Goal: Book appointment/travel/reservation

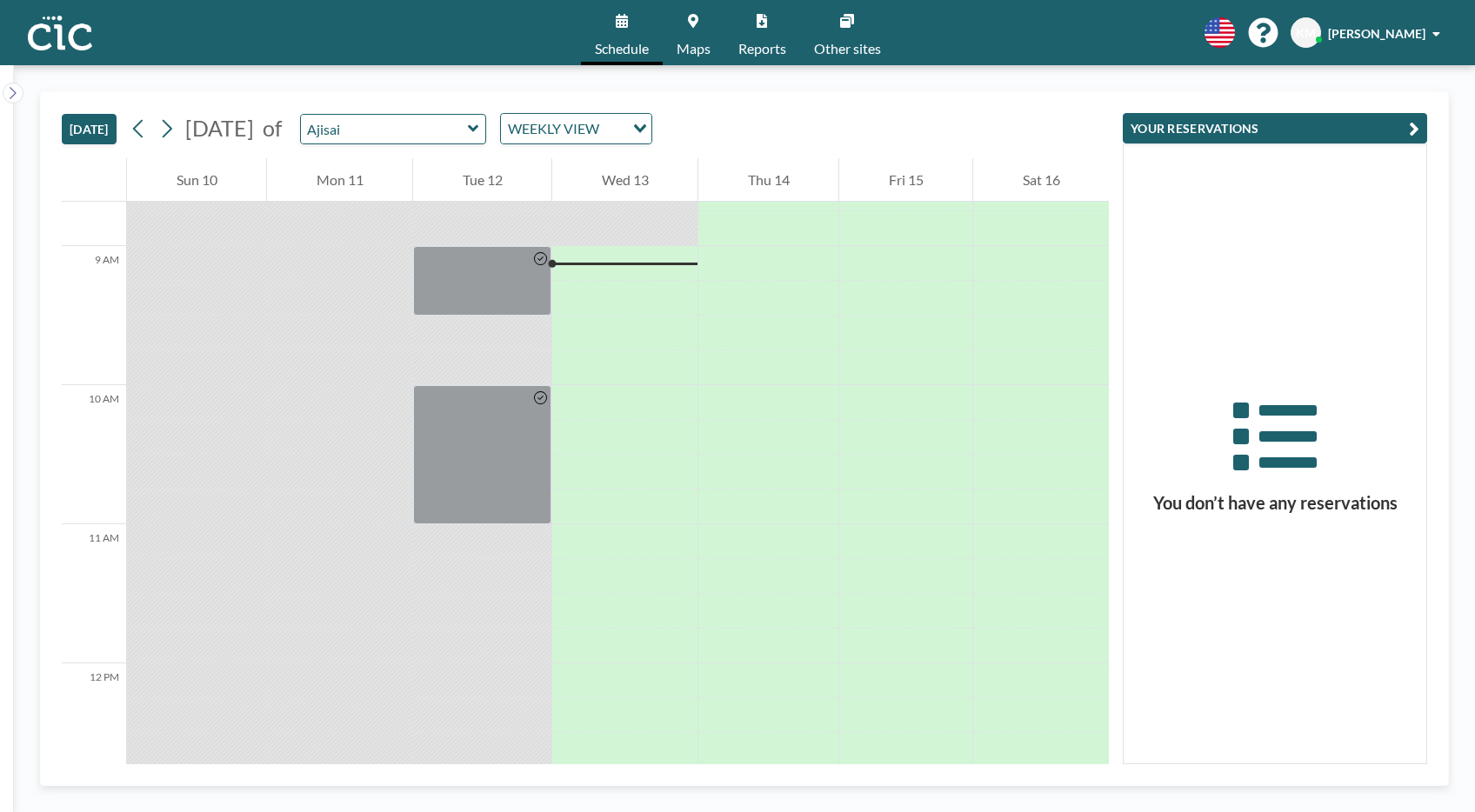
scroll to position [1217, 0]
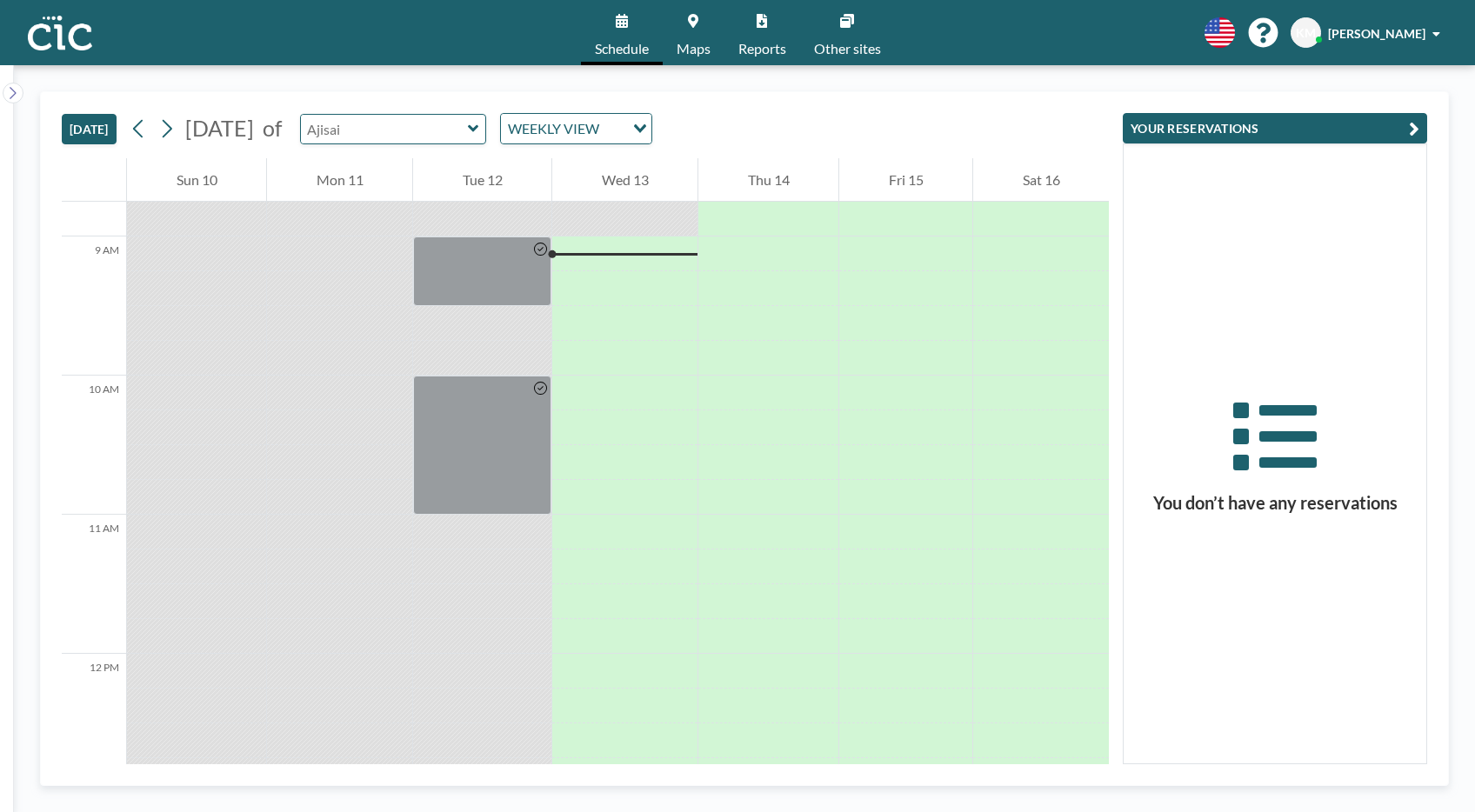
click at [468, 133] on input "text" at bounding box center [384, 129] width 167 height 28
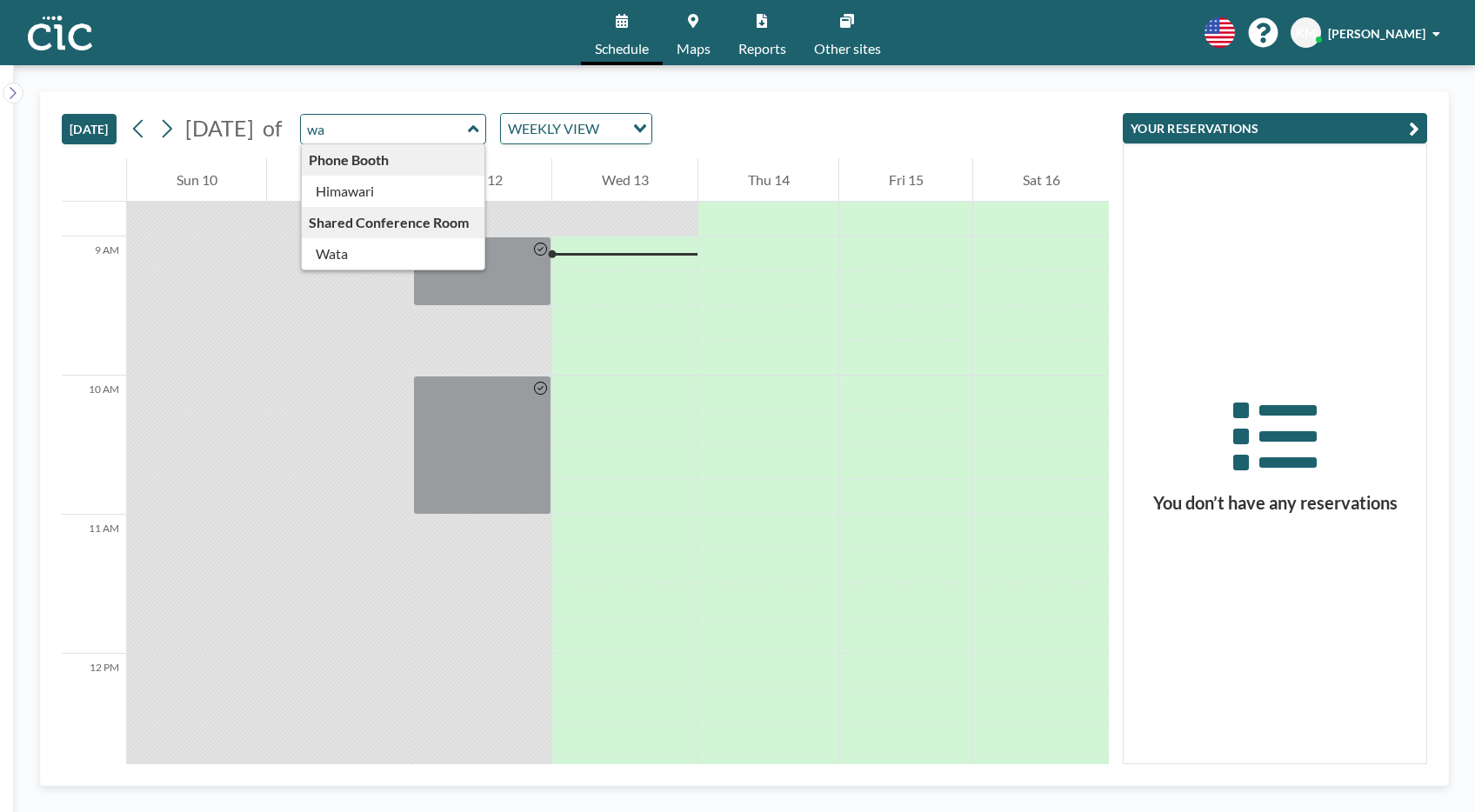
type input "w"
type input "y"
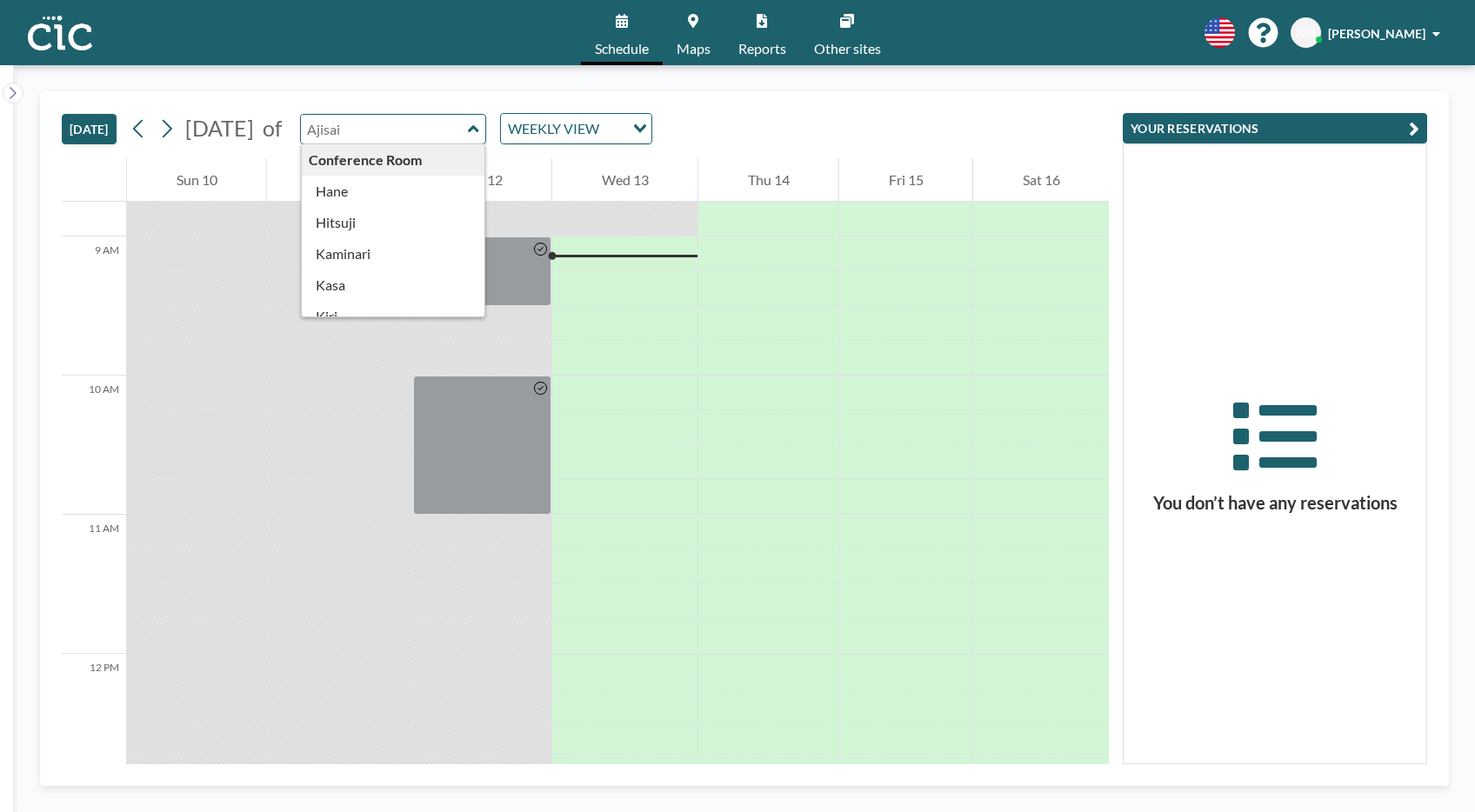
type input "Ajisai"
click at [696, 36] on link "Maps" at bounding box center [694, 32] width 62 height 65
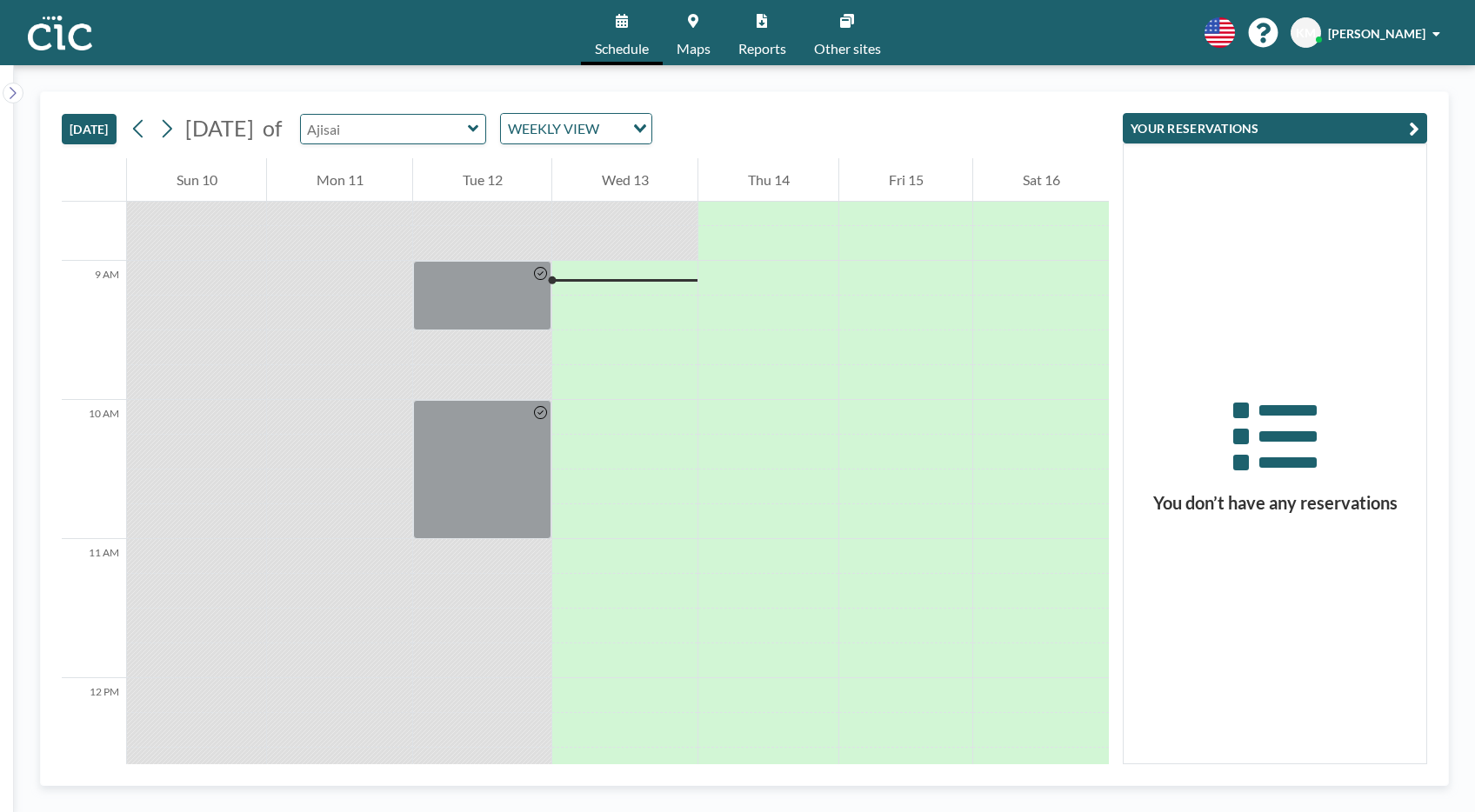
click at [462, 128] on input "text" at bounding box center [384, 129] width 167 height 28
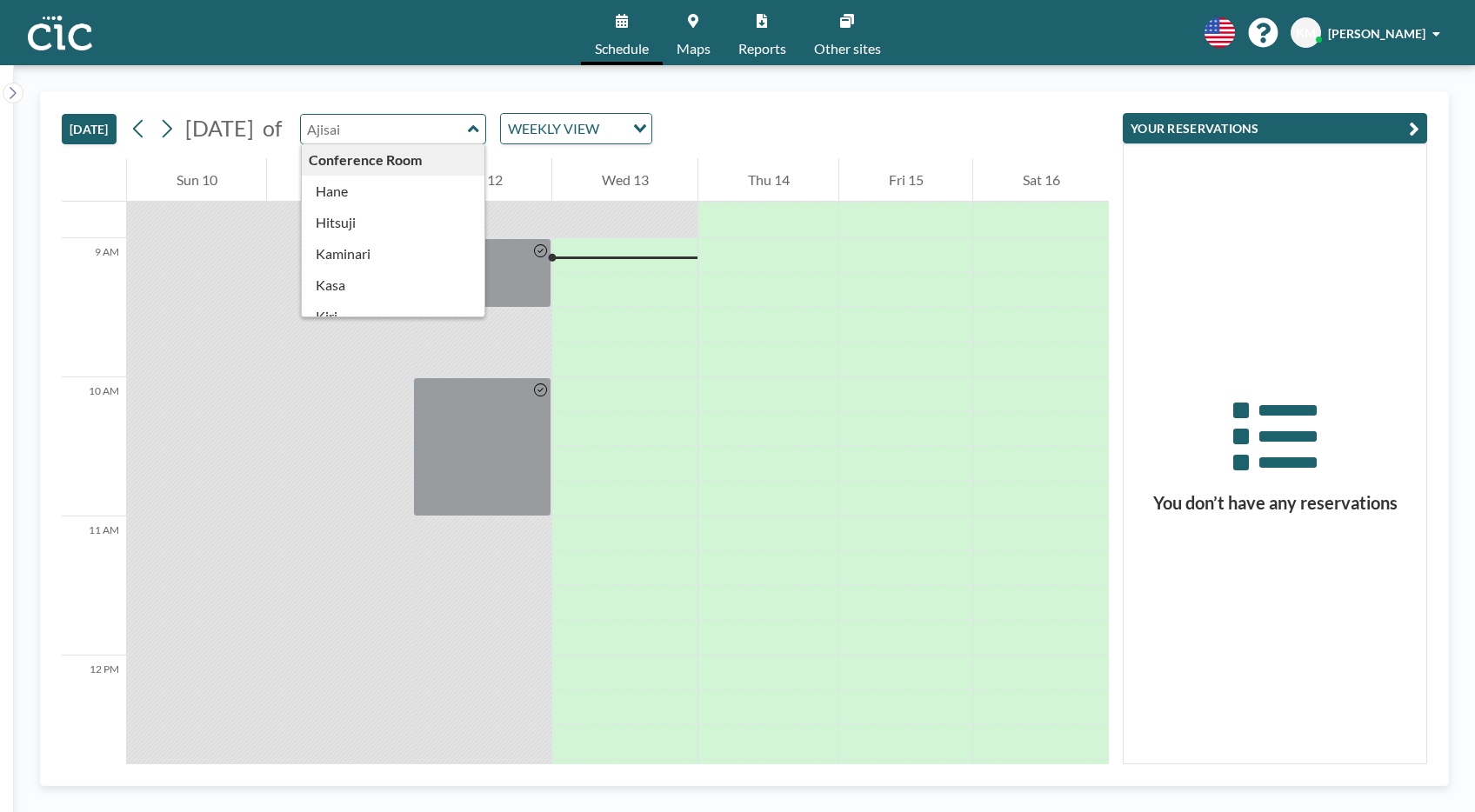
scroll to position [1217, 0]
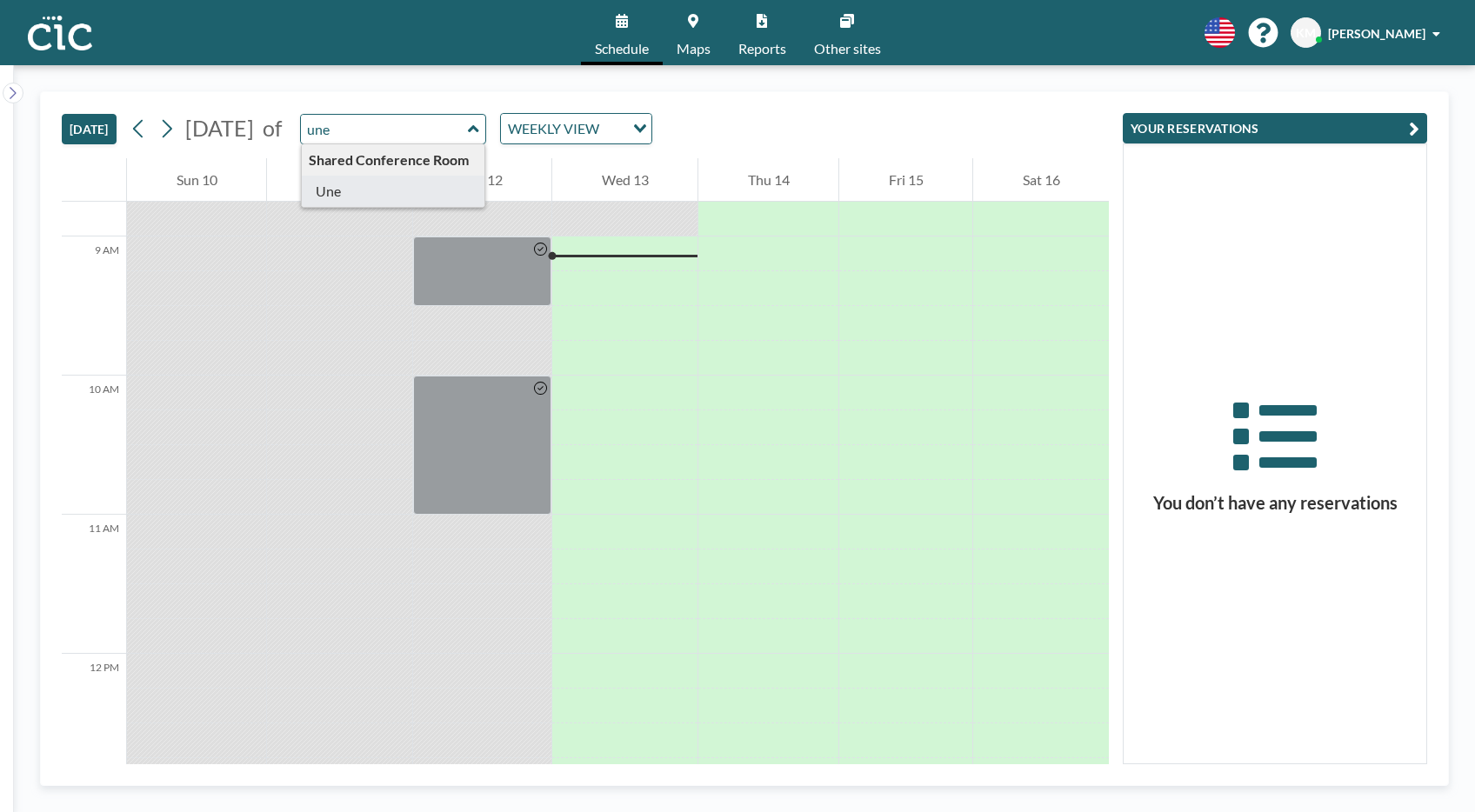
type input "Une"
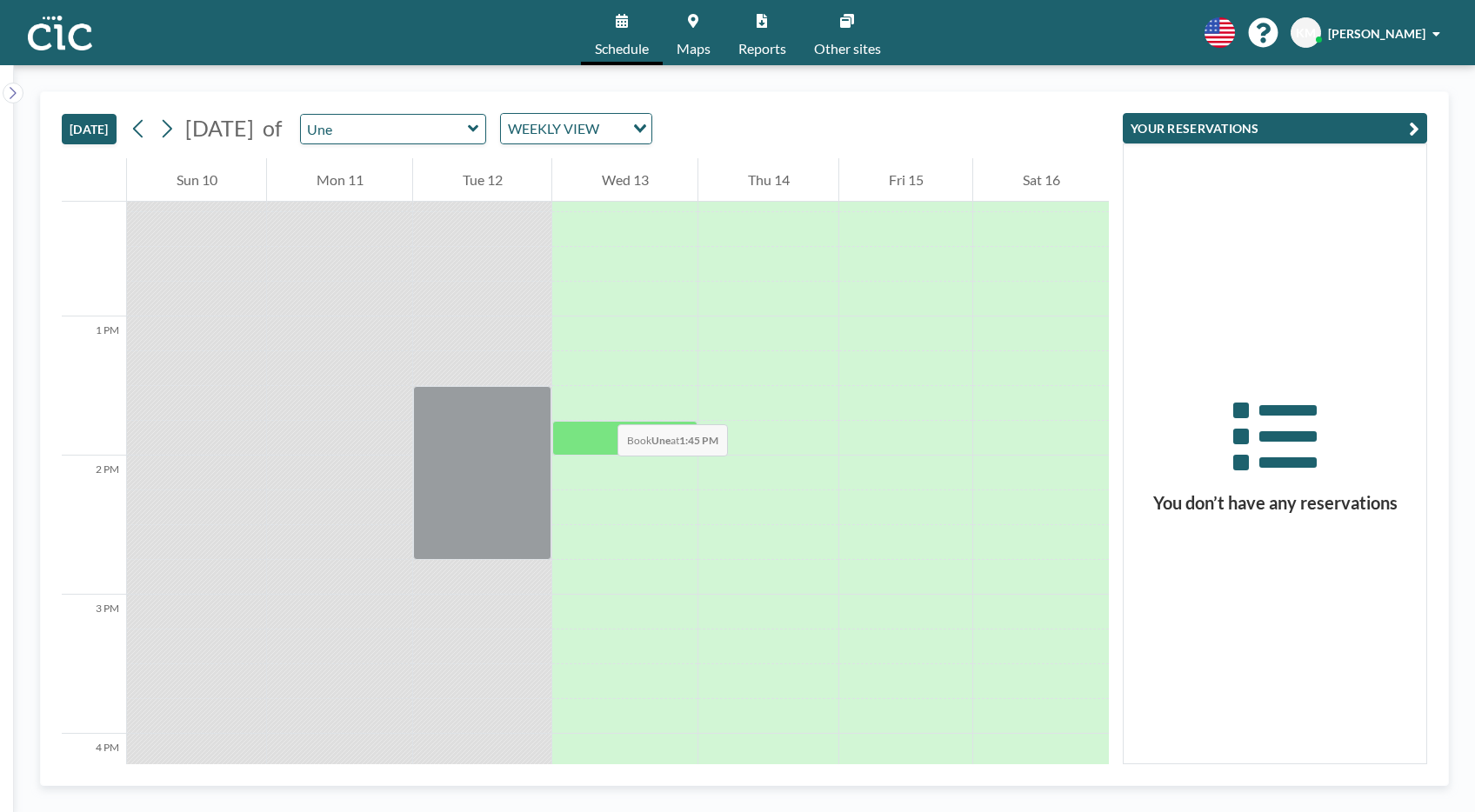
scroll to position [1692, 0]
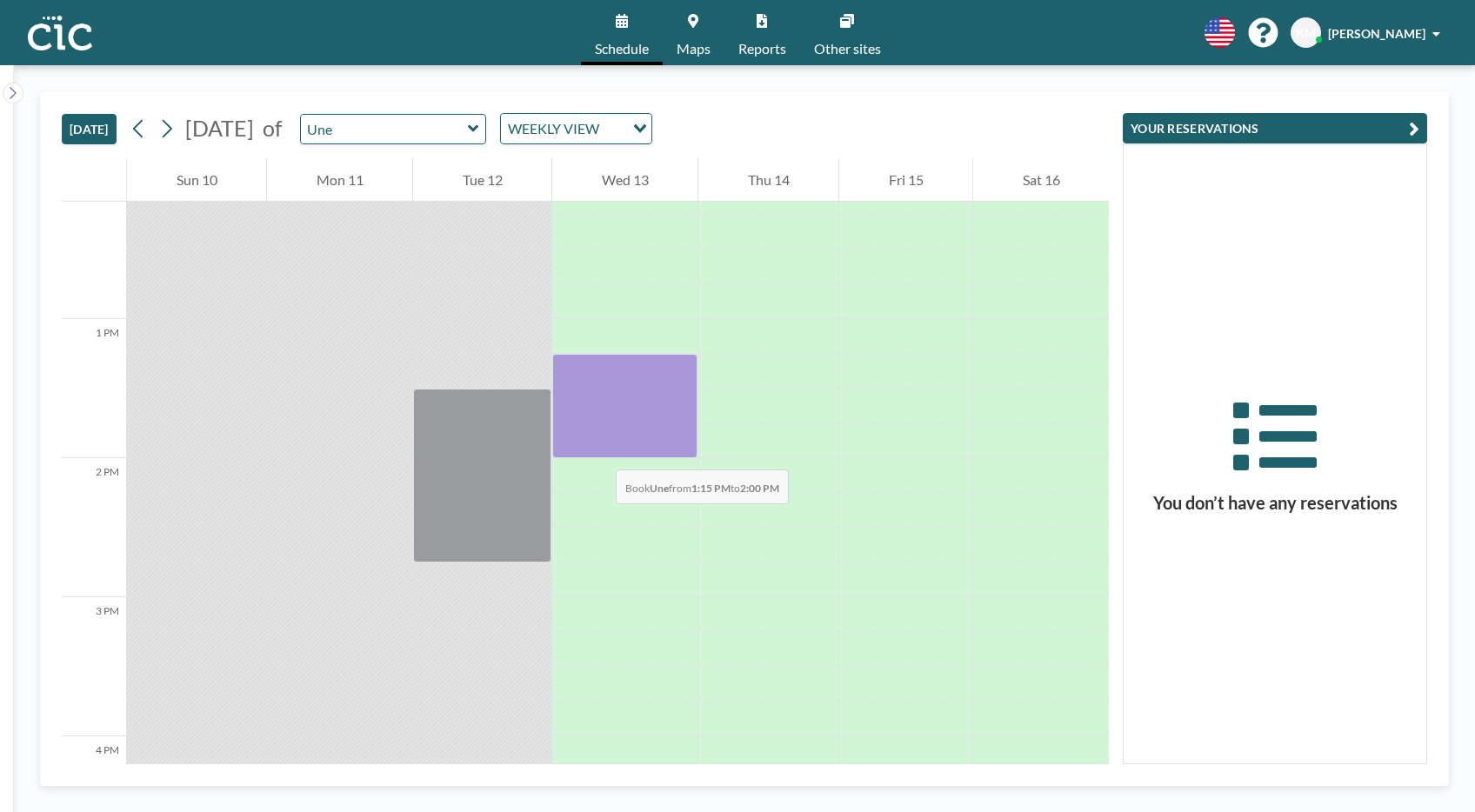
drag, startPoint x: 610, startPoint y: 355, endPoint x: 599, endPoint y: 453, distance: 98.6
click at [599, 453] on div at bounding box center [624, 406] width 145 height 104
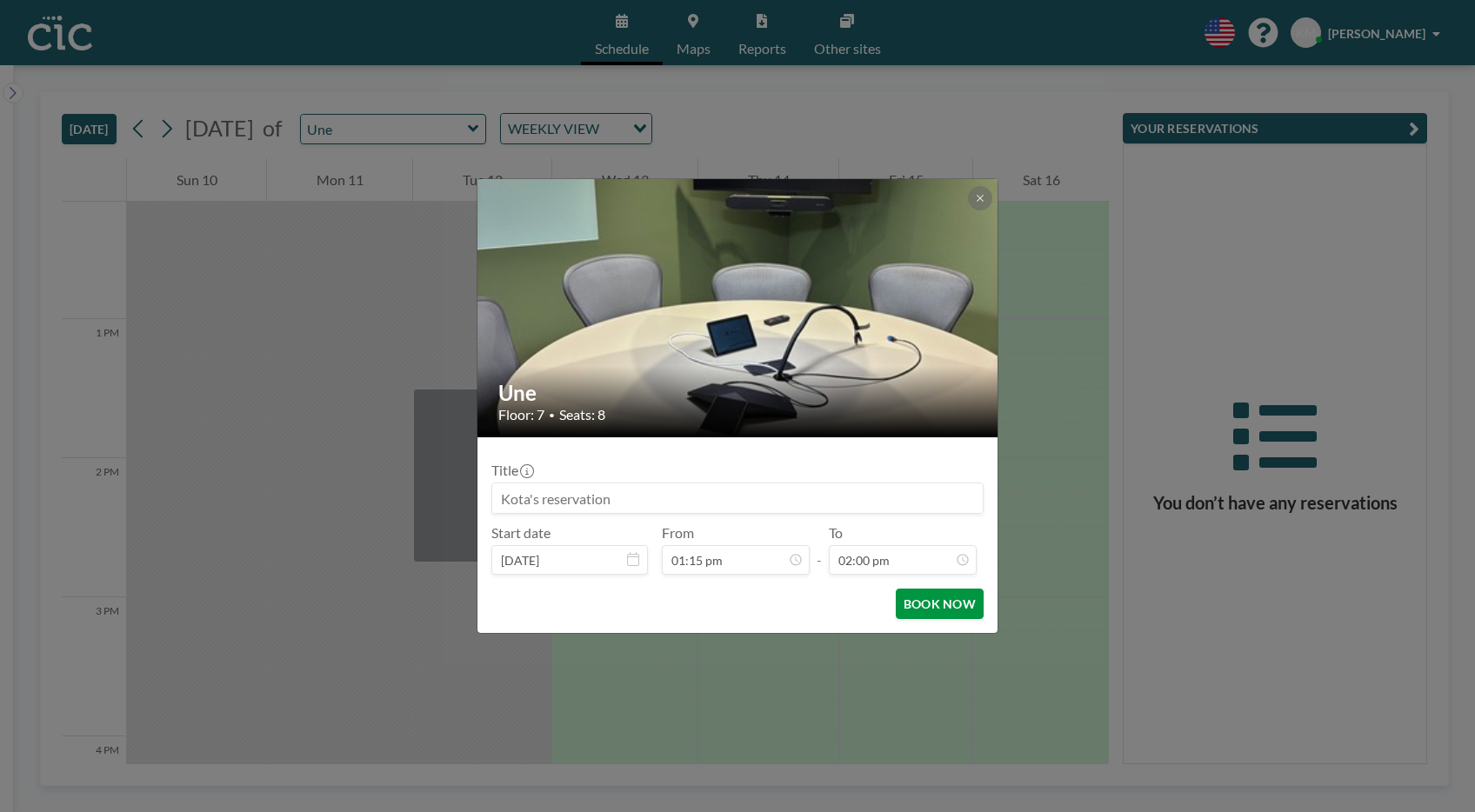
click at [935, 599] on button "BOOK NOW" at bounding box center [940, 603] width 88 height 30
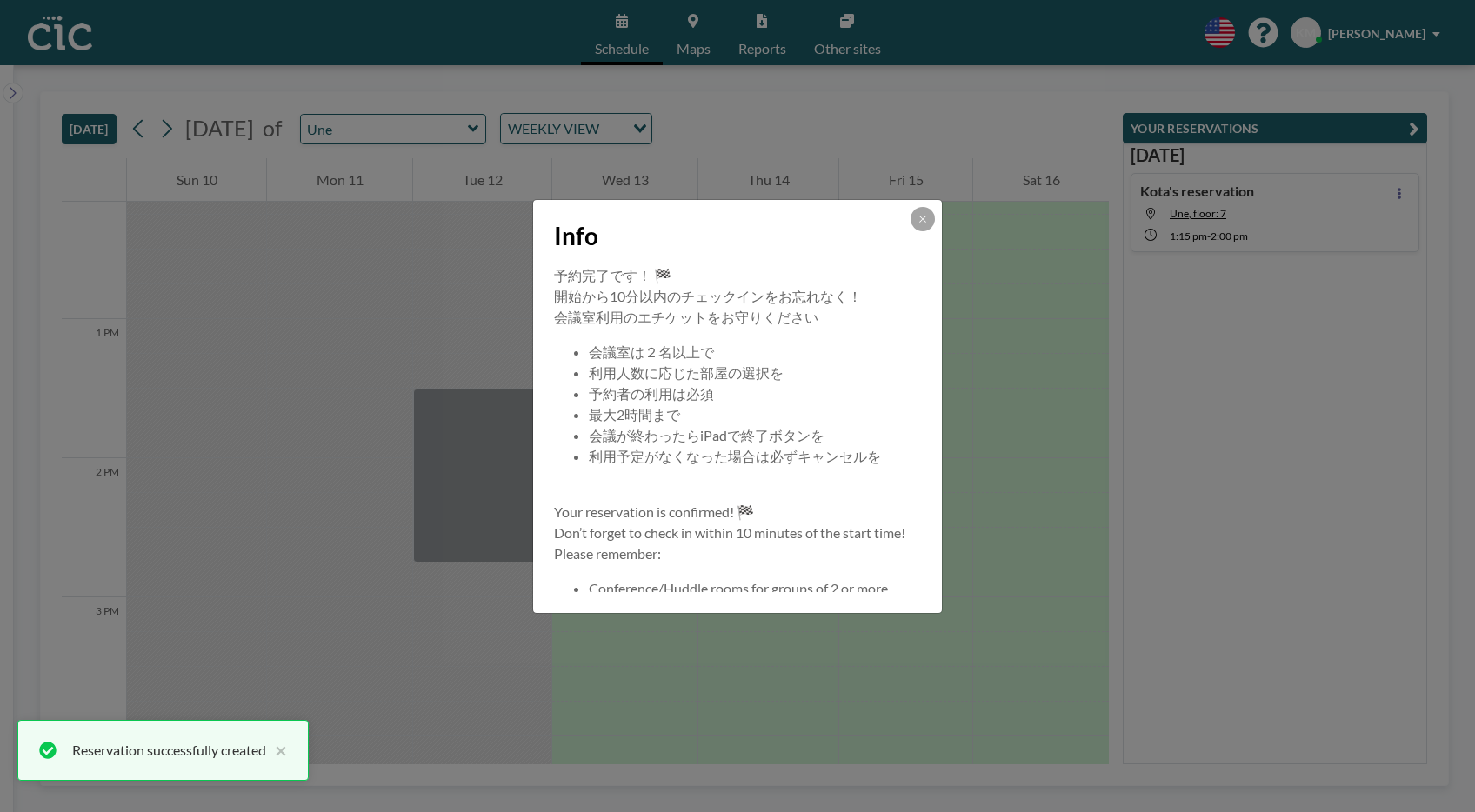
click at [922, 234] on div "Info" at bounding box center [738, 232] width 409 height 65
click at [922, 221] on icon at bounding box center [923, 218] width 10 height 10
